Goal: Navigation & Orientation: Go to known website

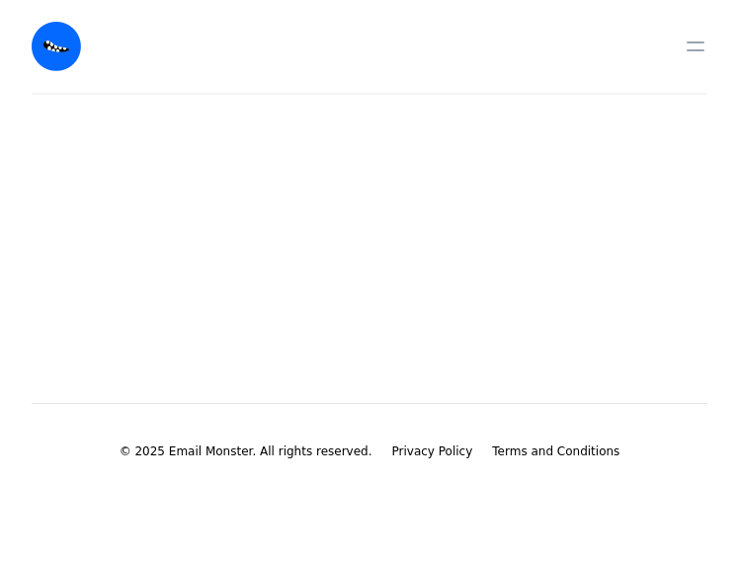
click at [170, 424] on div "© 2025 Email Monster. All rights reserved. Privacy Policy Terms and Conditions" at bounding box center [370, 482] width 676 height 159
